Goal: Information Seeking & Learning: Learn about a topic

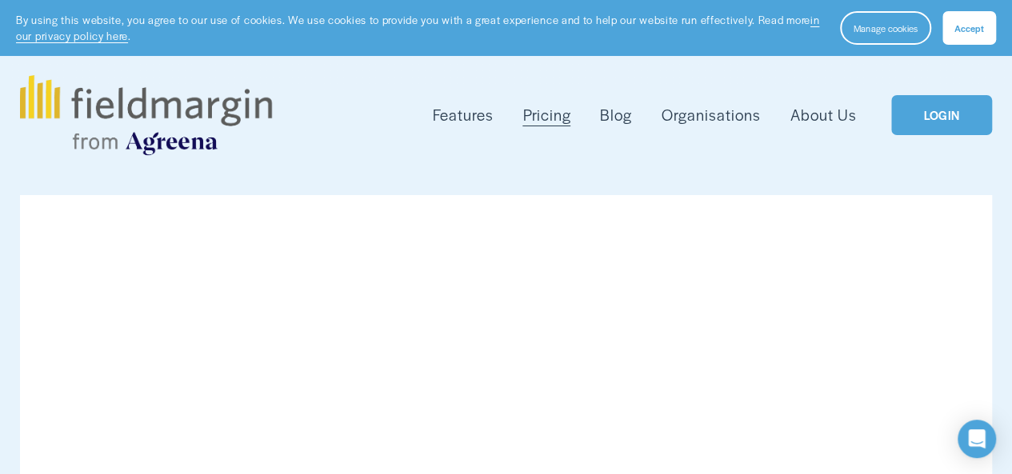
click at [450, 118] on span "Features" at bounding box center [463, 115] width 61 height 22
click at [0, 0] on span "Pesticide Checking" at bounding box center [0, 0] width 0 height 0
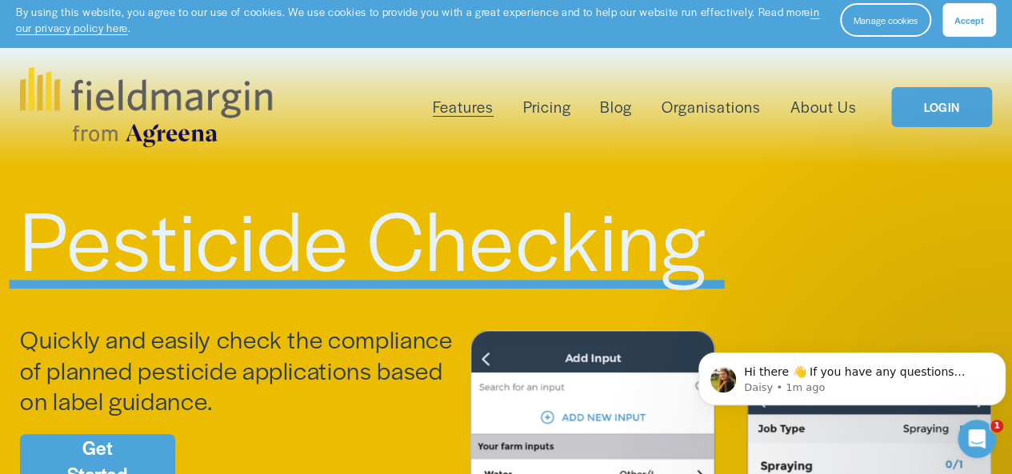
scroll to position [2, 0]
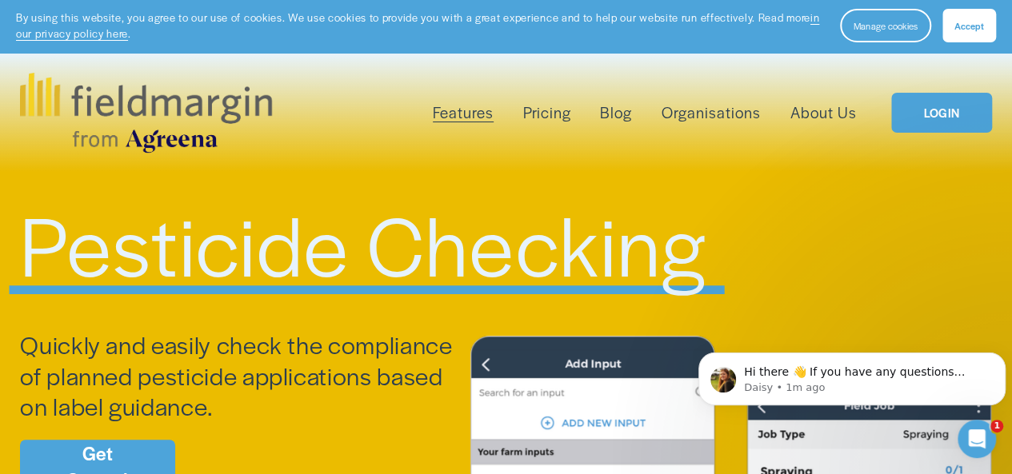
click at [0, 0] on span "Reporting" at bounding box center [0, 0] width 0 height 0
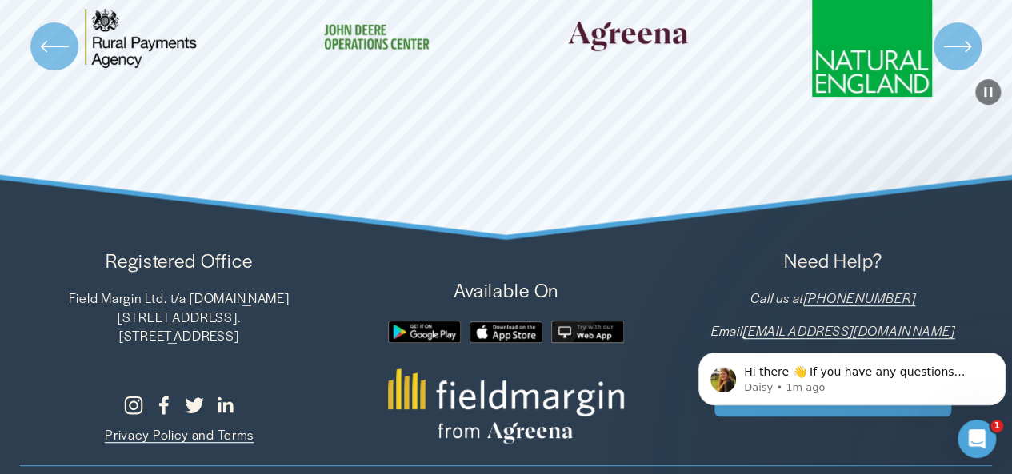
scroll to position [3222, 0]
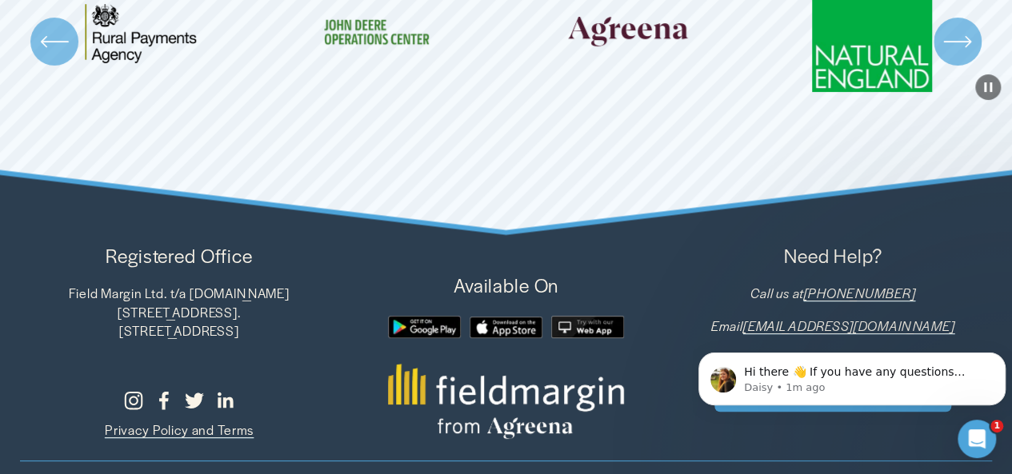
click at [960, 42] on icon "\a \a \a Next\a \a" at bounding box center [957, 42] width 26 height 0
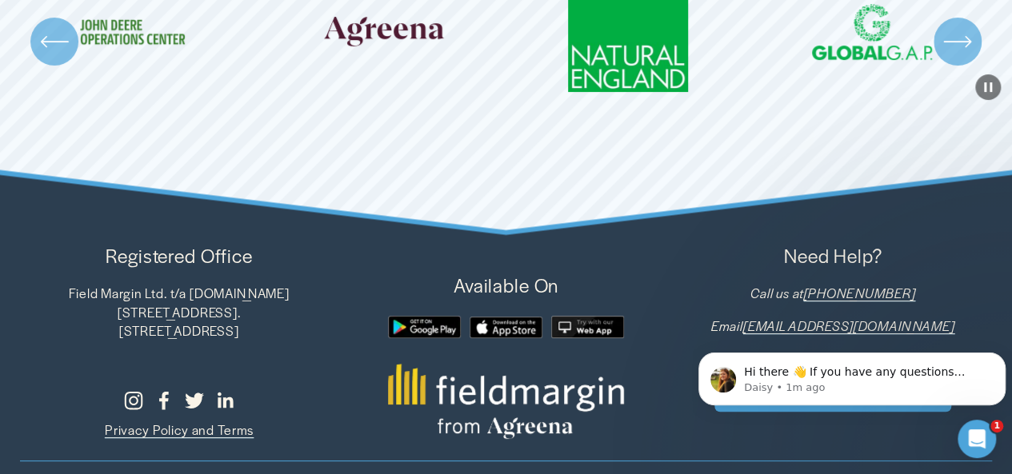
click at [961, 56] on icon "\a \a \a Next\a \a" at bounding box center [957, 41] width 29 height 29
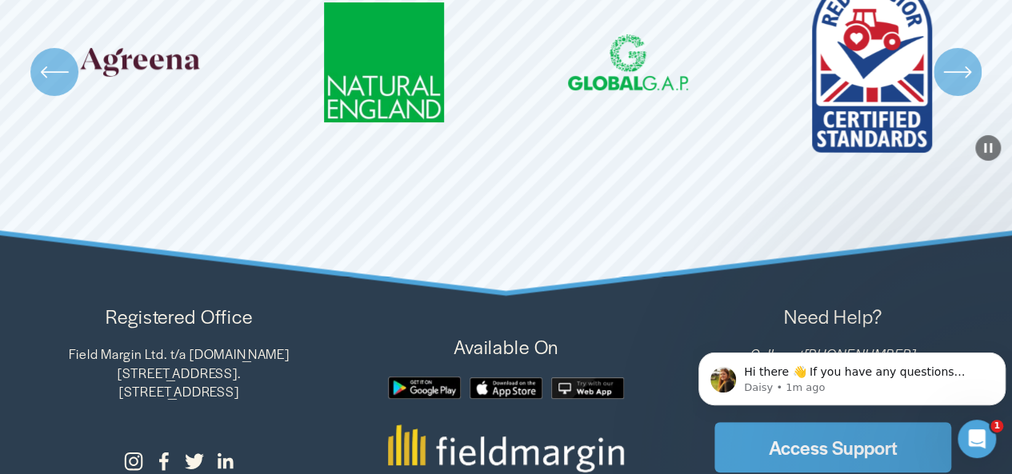
click at [957, 86] on icon "\a \a \a Next\a \a" at bounding box center [957, 72] width 29 height 29
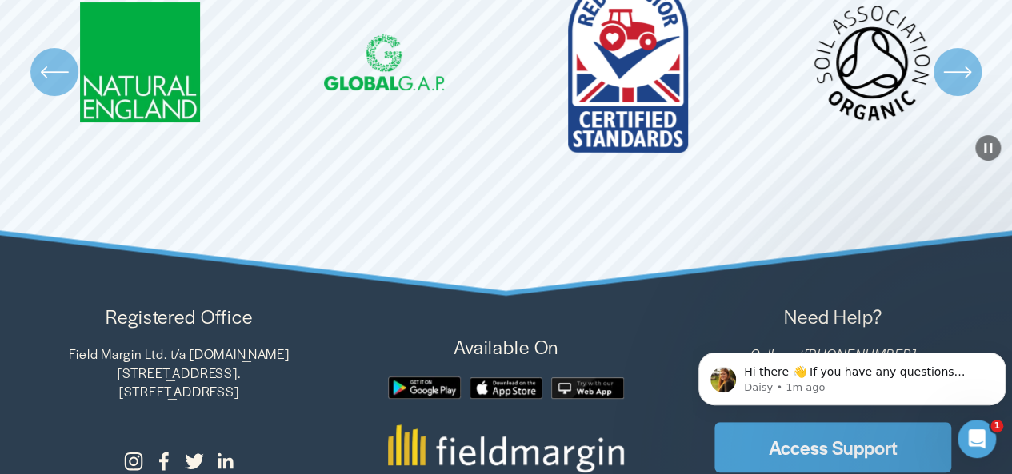
click at [961, 86] on icon "\a \a \a Next\a \a" at bounding box center [957, 72] width 29 height 29
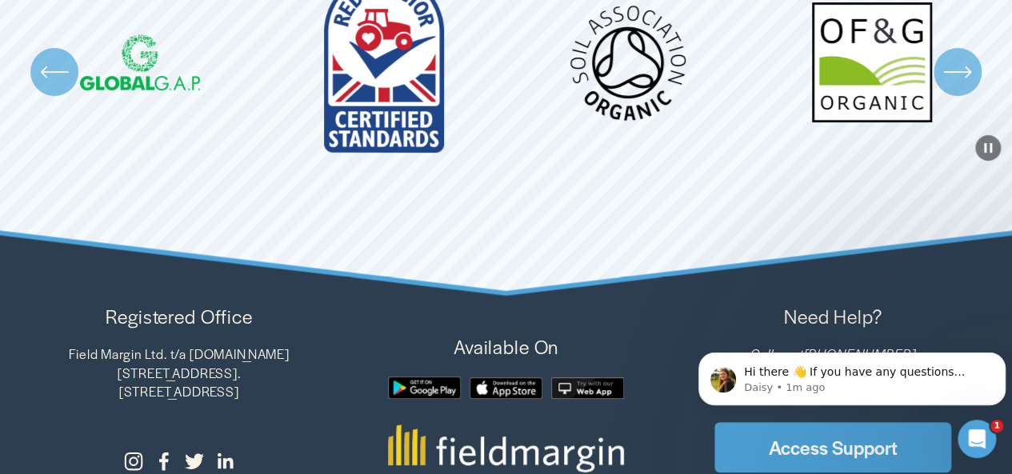
click at [963, 86] on icon "\a \a \a Next\a \a" at bounding box center [957, 72] width 29 height 29
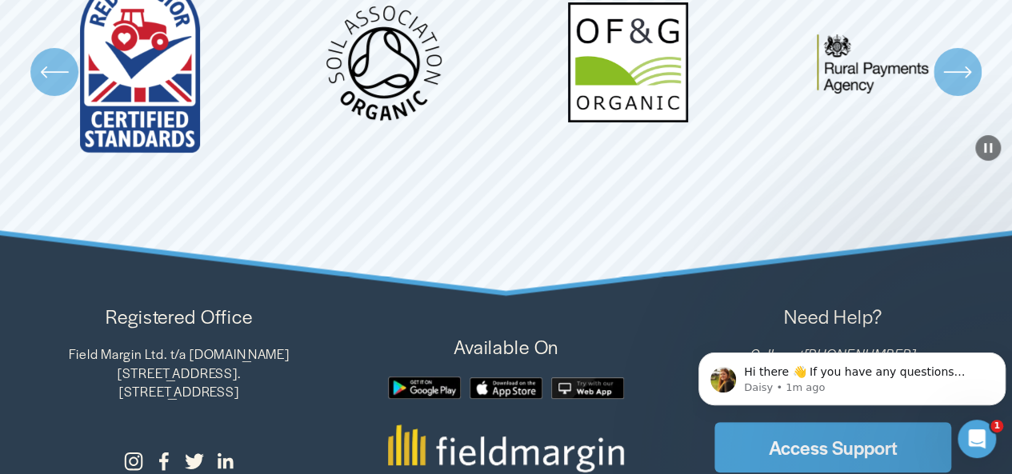
click at [968, 86] on icon "\a \a \a Next\a \a" at bounding box center [957, 72] width 29 height 29
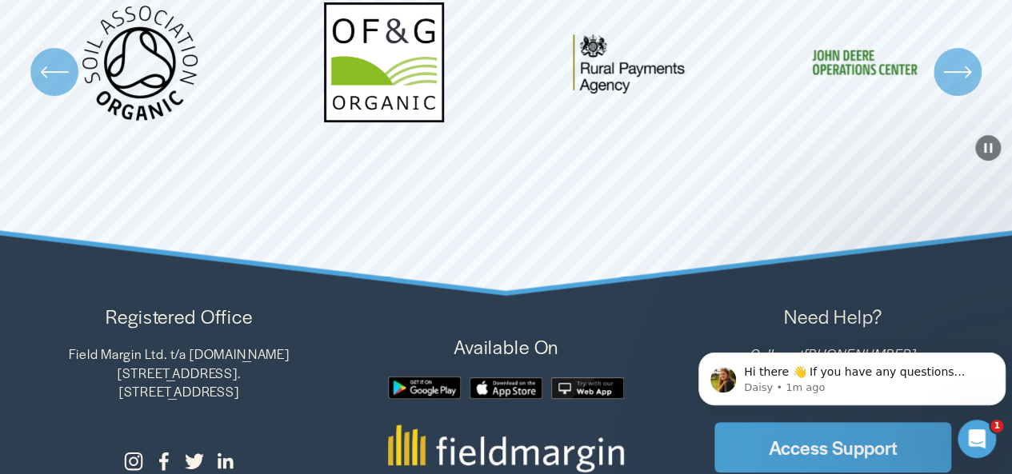
click at [963, 86] on icon "\a \a \a Next\a \a" at bounding box center [957, 72] width 29 height 29
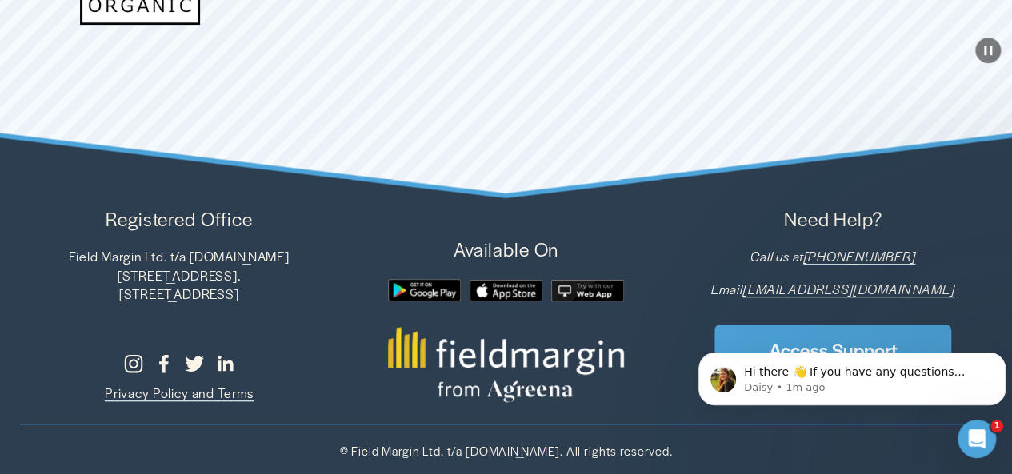
scroll to position [3371, 0]
click at [742, 336] on body "Hi there 👋 If you have any questions about our pricing or which plan is right f…" at bounding box center [851, 375] width 307 height 99
click at [777, 344] on body "Hi there 👋 If you have any questions about our pricing or which plan is right f…" at bounding box center [851, 375] width 307 height 99
click at [973, 439] on icon "Open Intercom Messenger" at bounding box center [974, 436] width 11 height 13
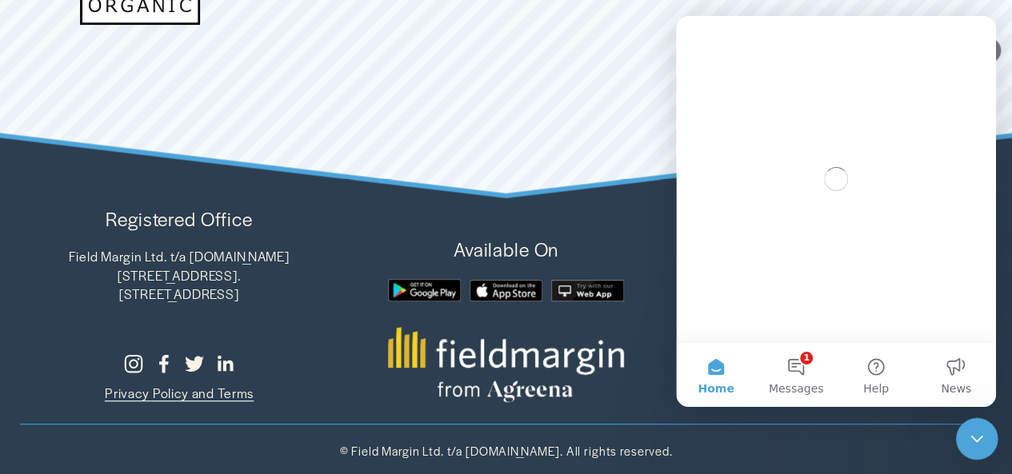
scroll to position [0, 0]
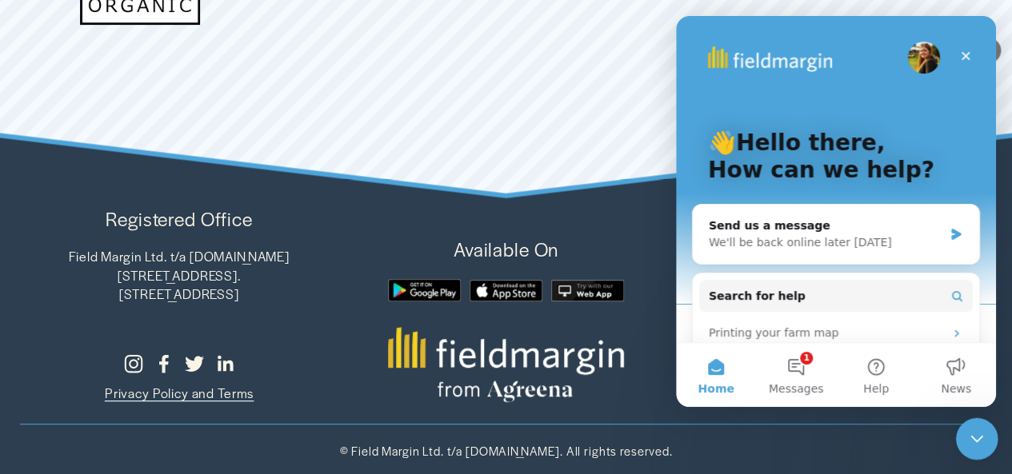
click at [973, 439] on icon "Close Intercom Messenger" at bounding box center [974, 436] width 19 height 19
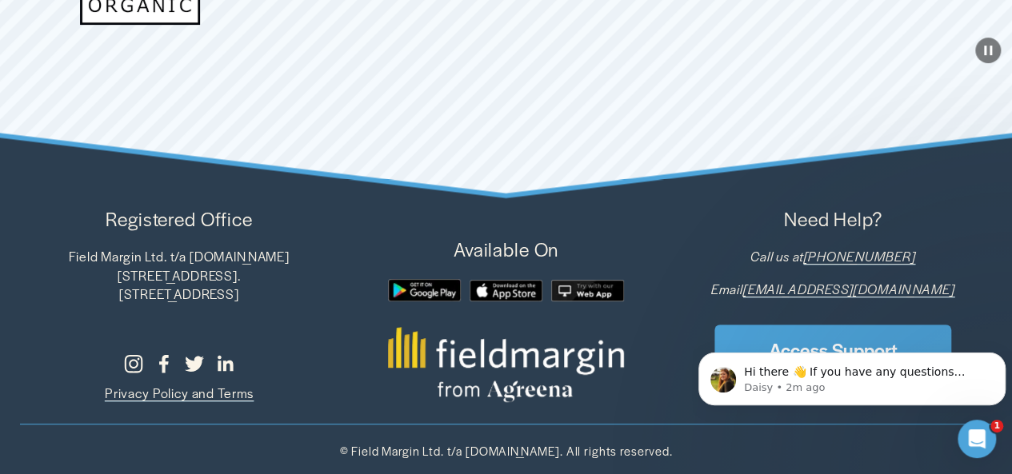
click at [853, 341] on body "Hi there 👋 If you have any questions about our pricing or which plan is right f…" at bounding box center [851, 375] width 307 height 99
click at [997, 362] on icon "Dismiss notification" at bounding box center [1001, 357] width 9 height 9
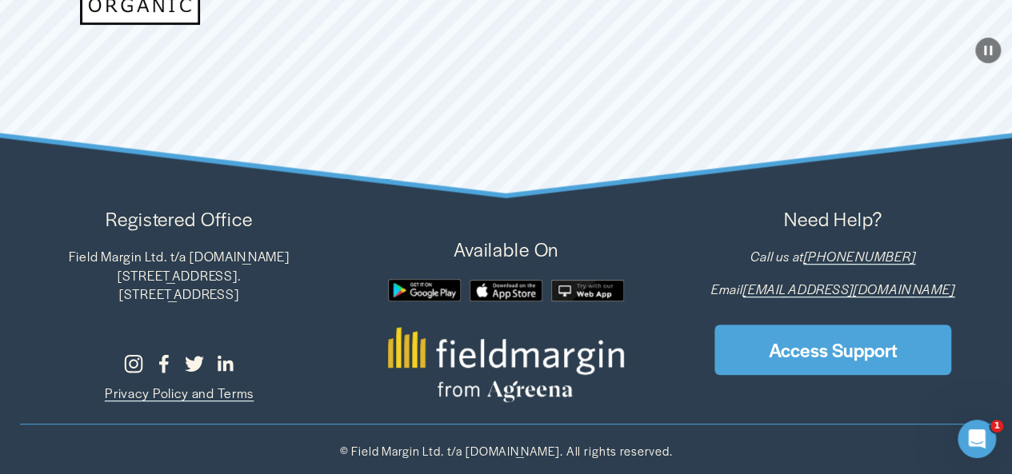
click at [873, 350] on link "Access Support" at bounding box center [832, 350] width 236 height 50
